Goal: Transaction & Acquisition: Purchase product/service

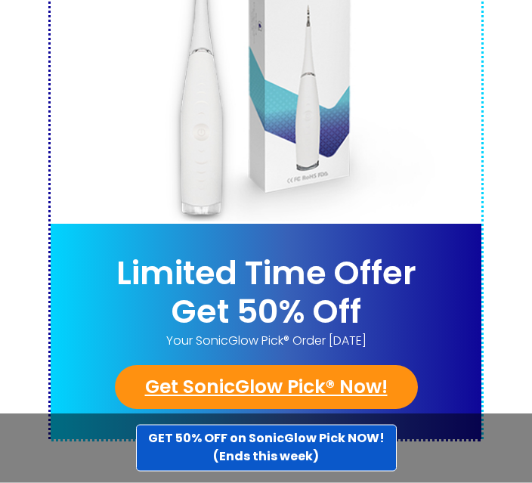
scroll to position [8099, 0]
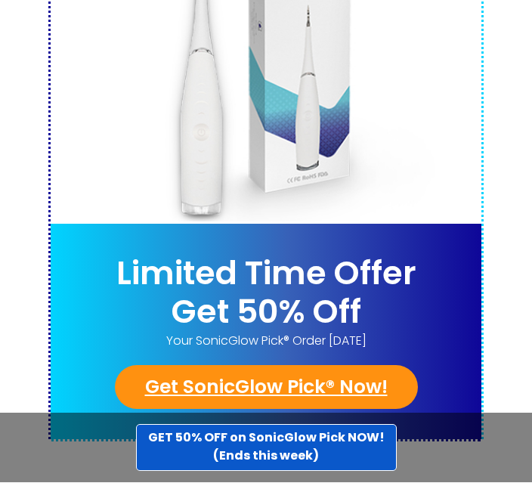
click at [359, 471] on link "GET 50% OFF on SonicGlow Pick NOW! (Ends this week)" at bounding box center [266, 448] width 261 height 47
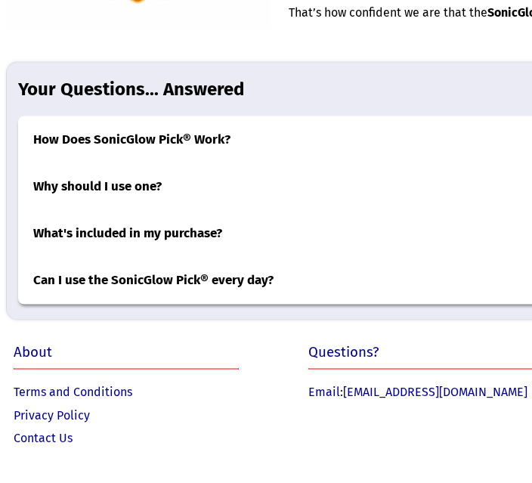
scroll to position [5993, 0]
click at [490, 304] on h3 "Can I use the SonicGlow Pick® every day?" at bounding box center [448, 280] width 860 height 47
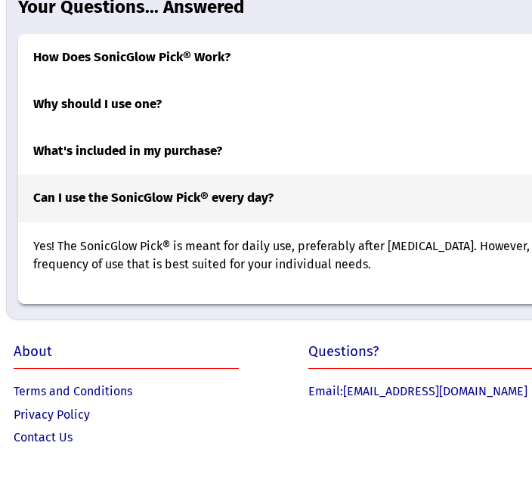
scroll to position [6026, 0]
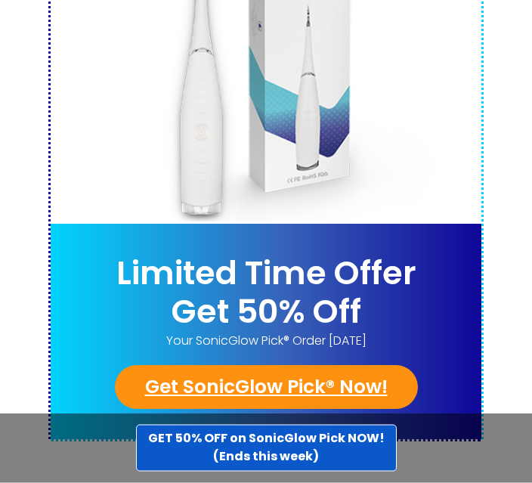
scroll to position [8099, 0]
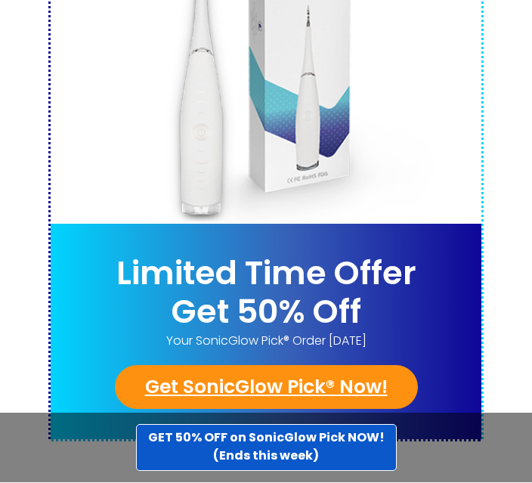
click at [359, 366] on link "Get SonicGlow Pick® Now!" at bounding box center [266, 388] width 303 height 44
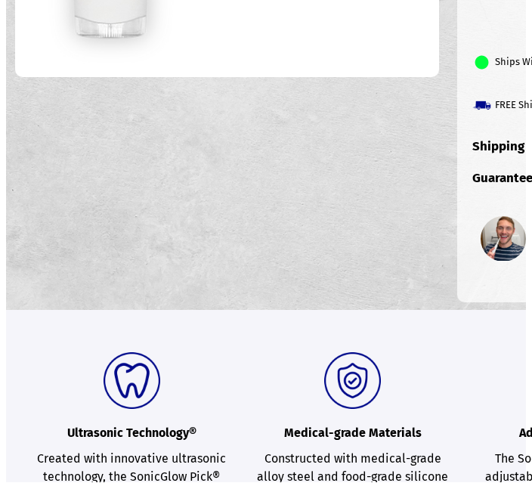
scroll to position [536, 0]
